Goal: Task Accomplishment & Management: Use online tool/utility

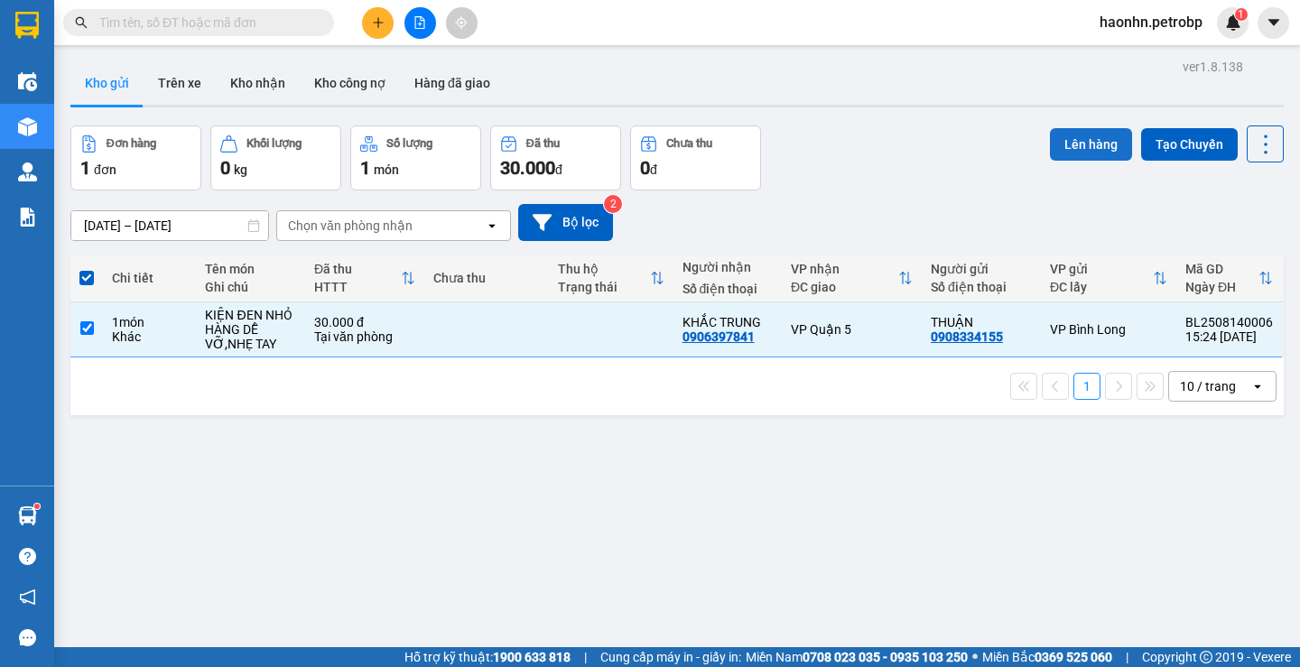
click at [1060, 145] on button "Lên hàng" at bounding box center [1091, 144] width 82 height 33
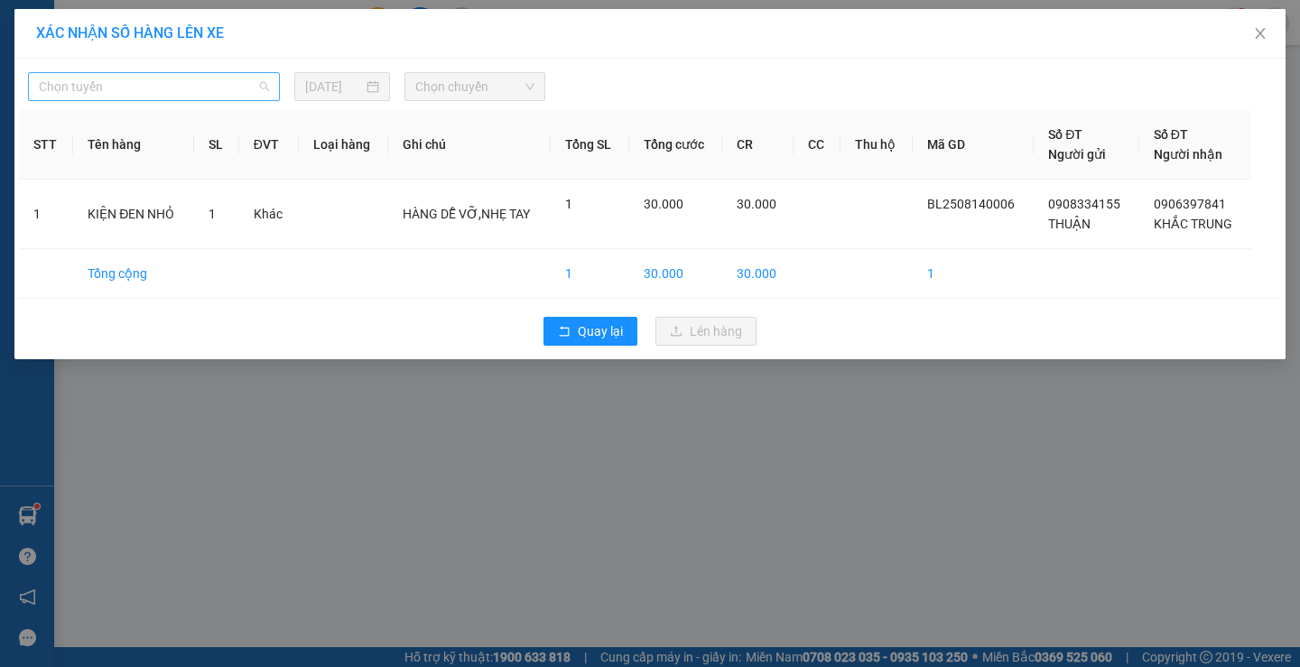
click at [195, 94] on span "Chọn tuyến" at bounding box center [154, 86] width 230 height 27
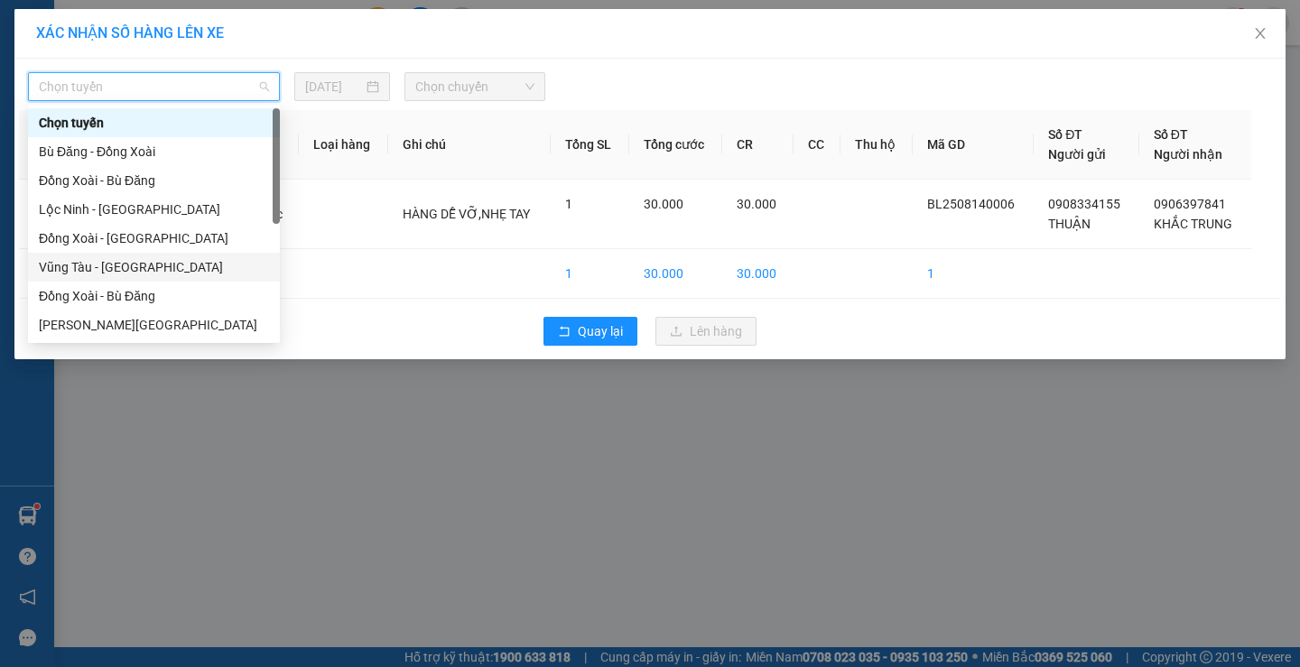
scroll to position [339, 0]
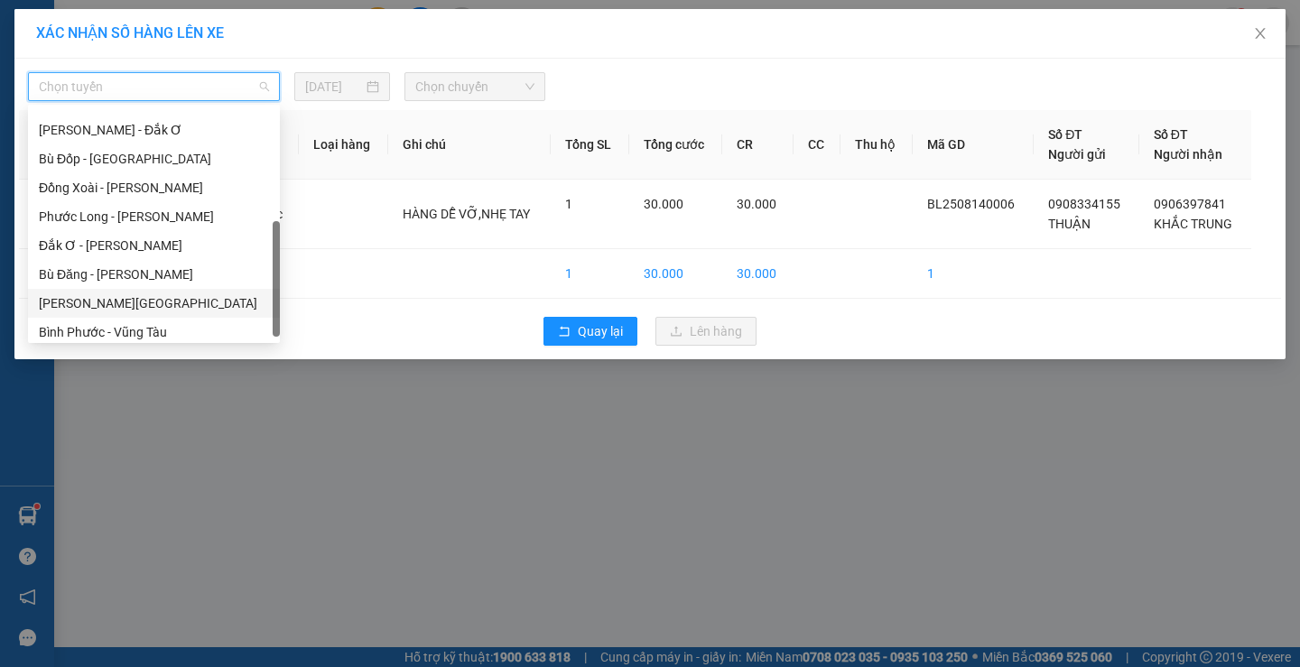
click at [117, 295] on div "[PERSON_NAME][GEOGRAPHIC_DATA]" at bounding box center [154, 303] width 230 height 20
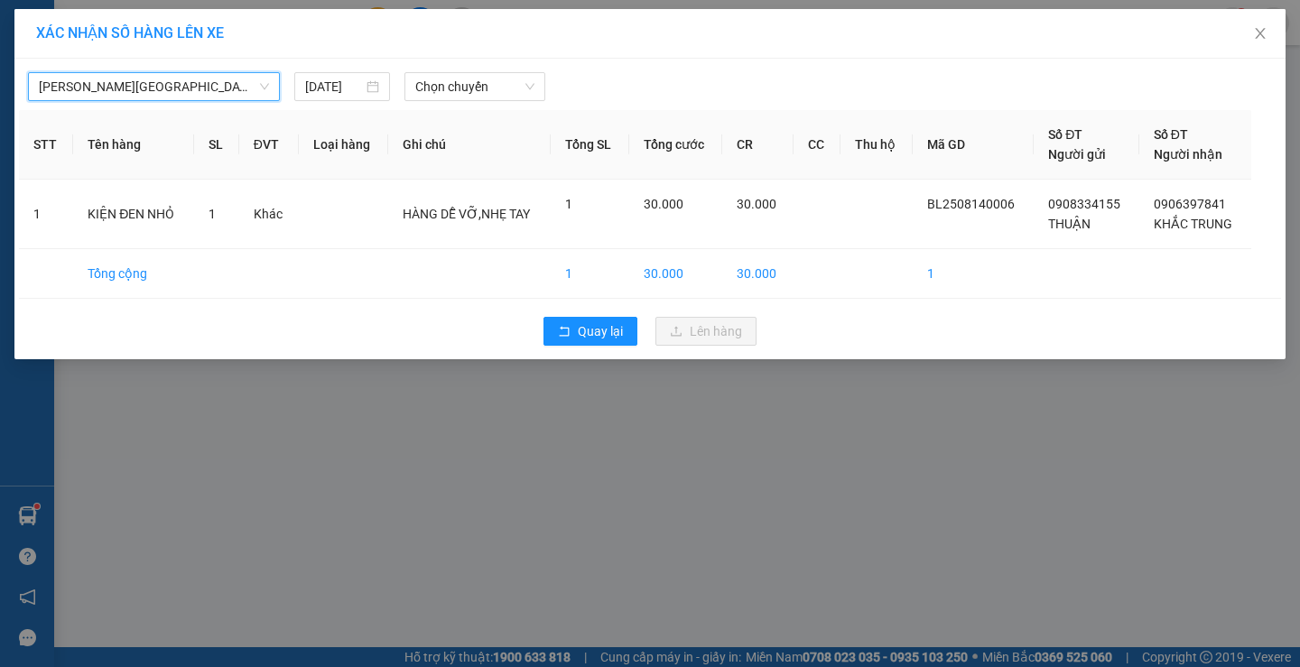
click at [460, 103] on div "[PERSON_NAME][GEOGRAPHIC_DATA][GEOGRAPHIC_DATA] [DATE] Chọn chuyến STT Tên hàng…" at bounding box center [649, 209] width 1271 height 301
click at [460, 98] on span "Chọn chuyến" at bounding box center [474, 86] width 119 height 27
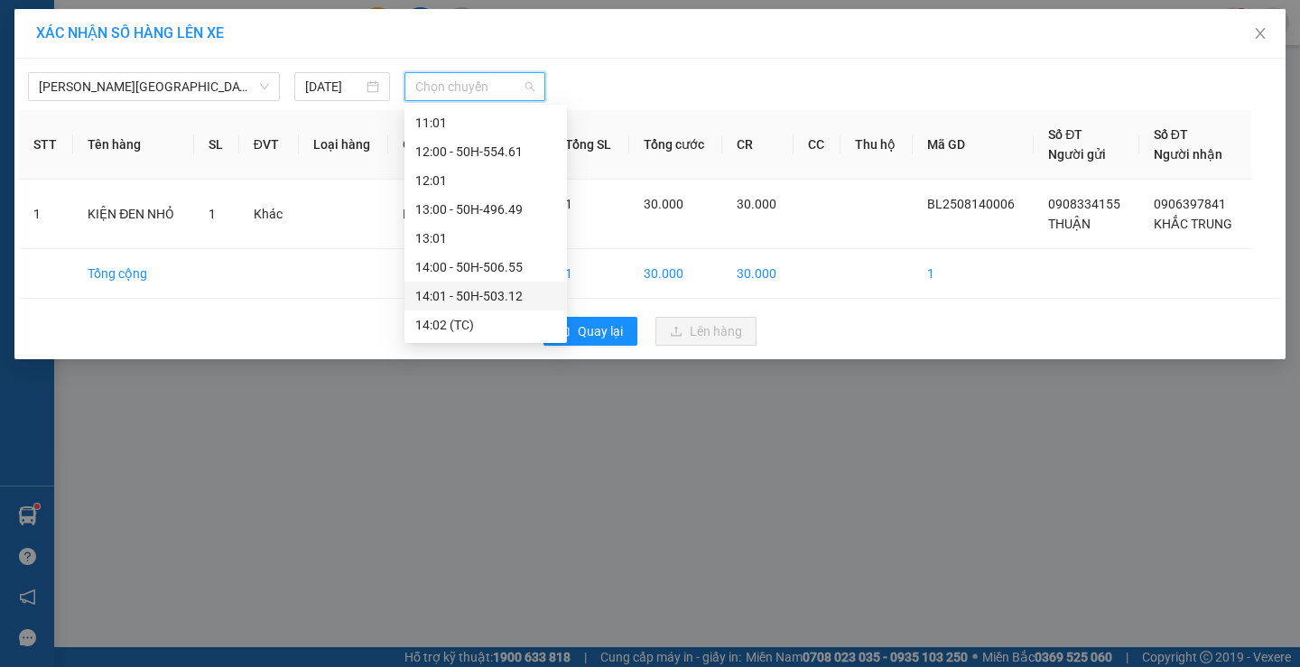
scroll to position [813, 0]
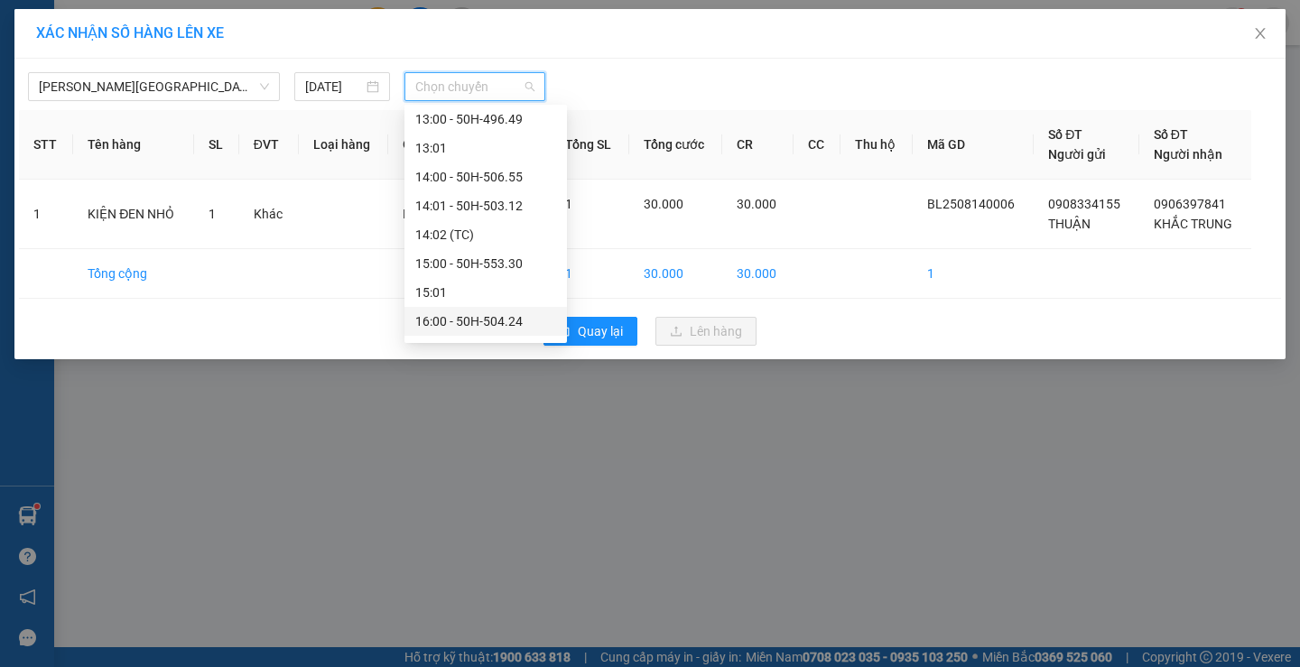
click at [505, 324] on div "16:00 - 50H-504.24" at bounding box center [485, 321] width 141 height 20
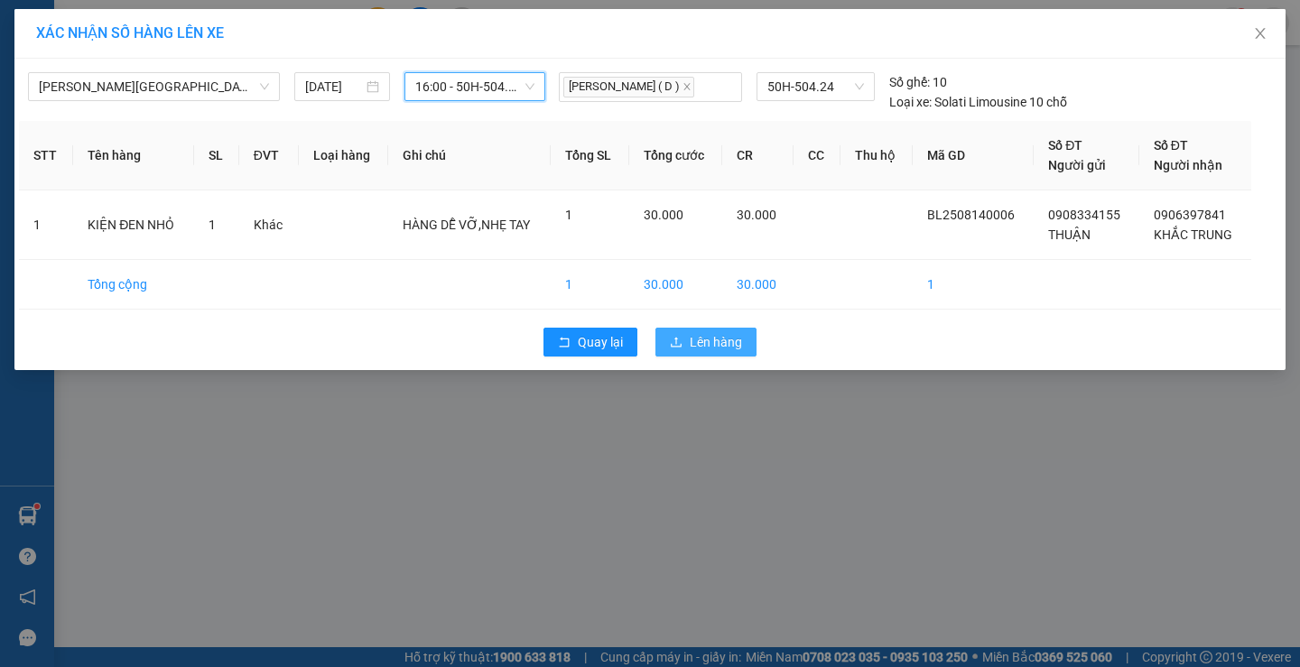
click at [719, 339] on span "Lên hàng" at bounding box center [716, 342] width 52 height 20
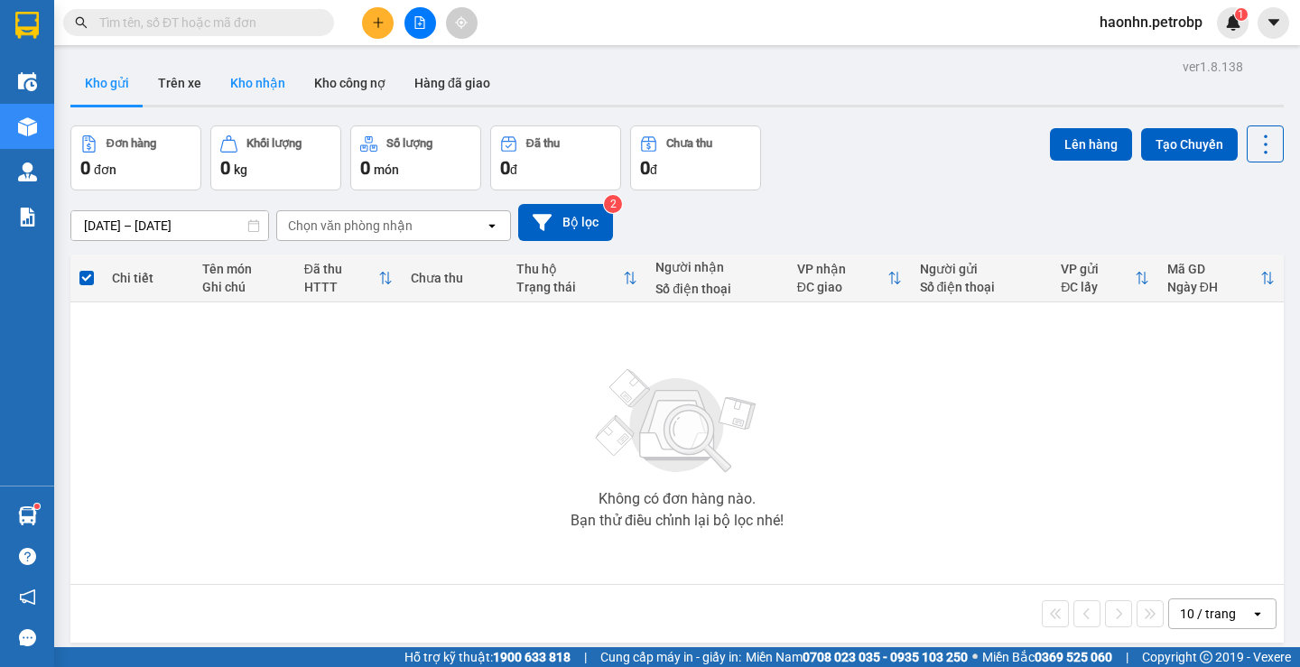
drag, startPoint x: 268, startPoint y: 72, endPoint x: 209, endPoint y: 78, distance: 59.8
click at [268, 73] on button "Kho nhận" at bounding box center [258, 82] width 84 height 43
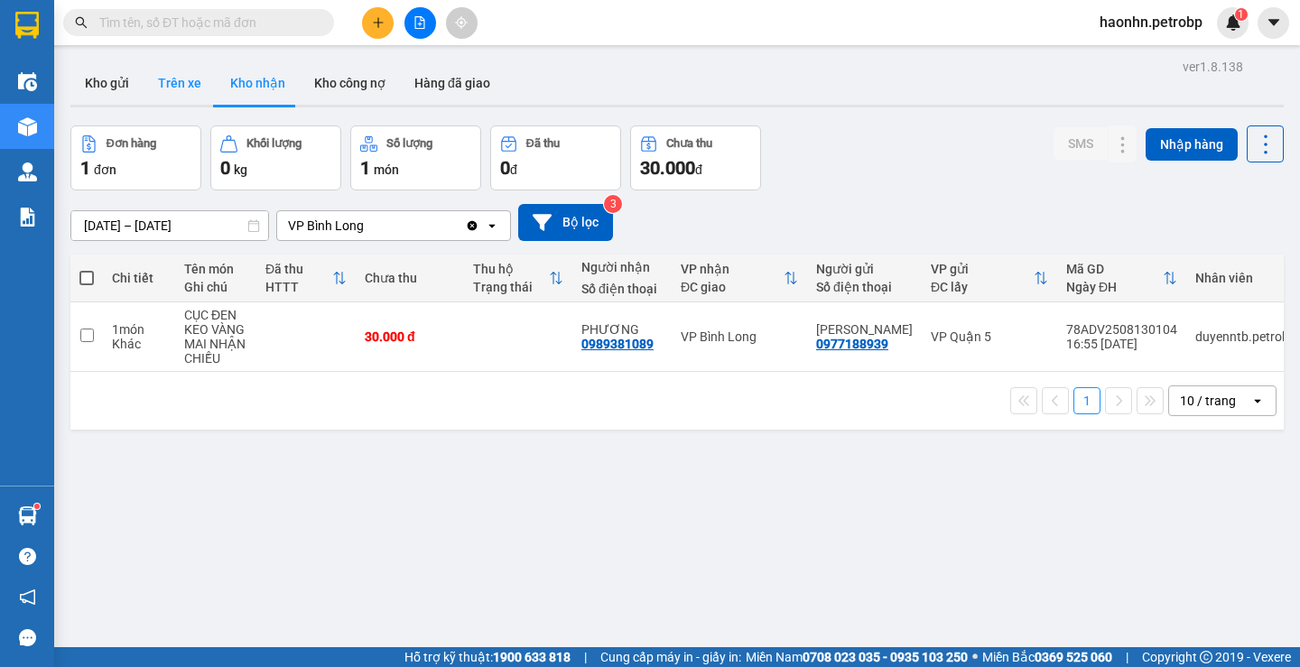
click at [199, 88] on button "Trên xe" at bounding box center [180, 82] width 72 height 43
type input "[DATE] – [DATE]"
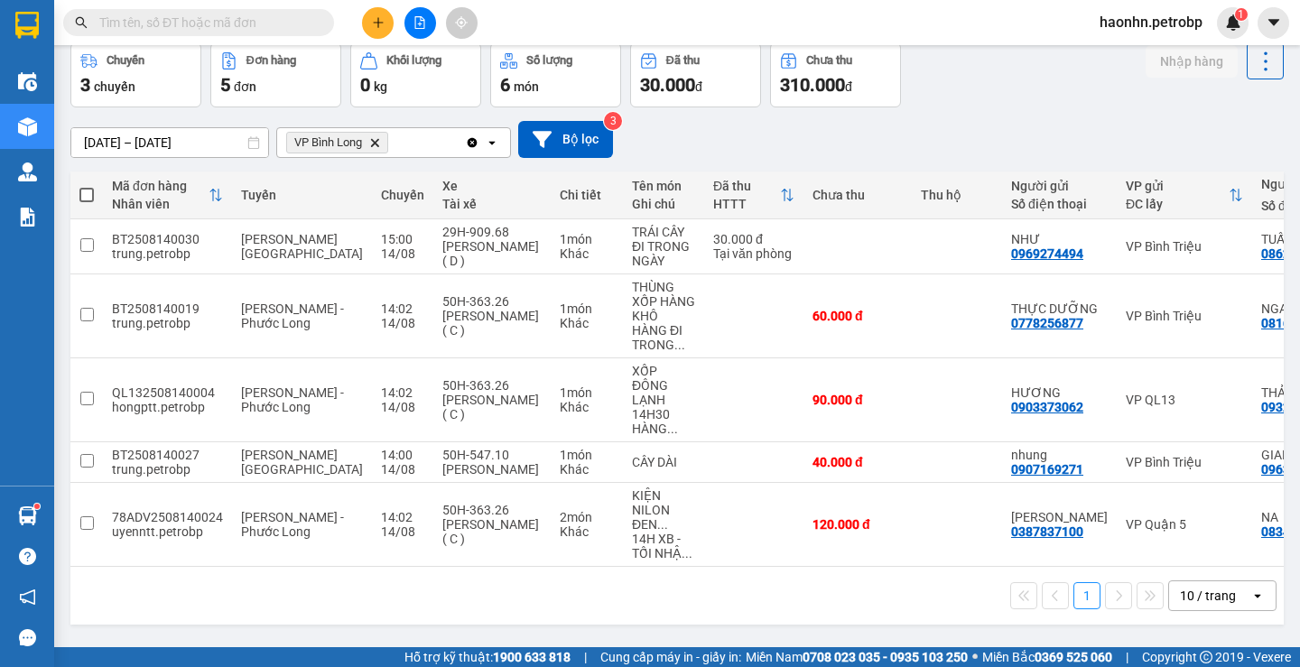
scroll to position [0, 213]
